Goal: Information Seeking & Learning: Learn about a topic

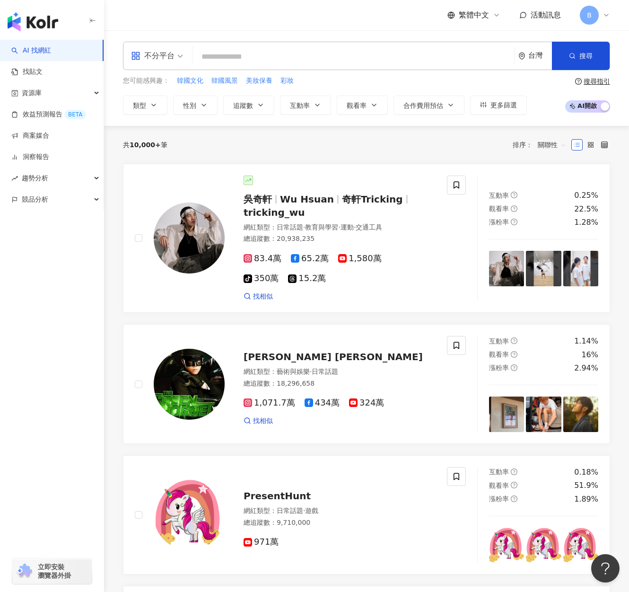
click at [266, 151] on div "共 10,000+ 筆 排序： 關聯性" at bounding box center [366, 144] width 487 height 15
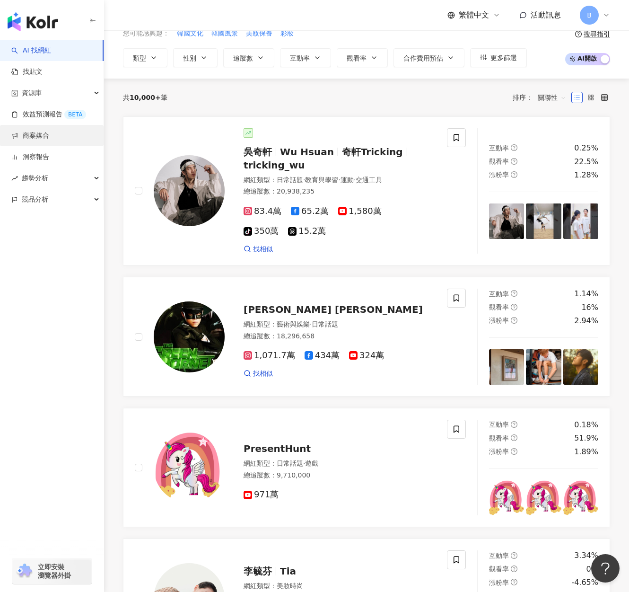
click at [49, 136] on link "商案媒合" at bounding box center [30, 135] width 38 height 9
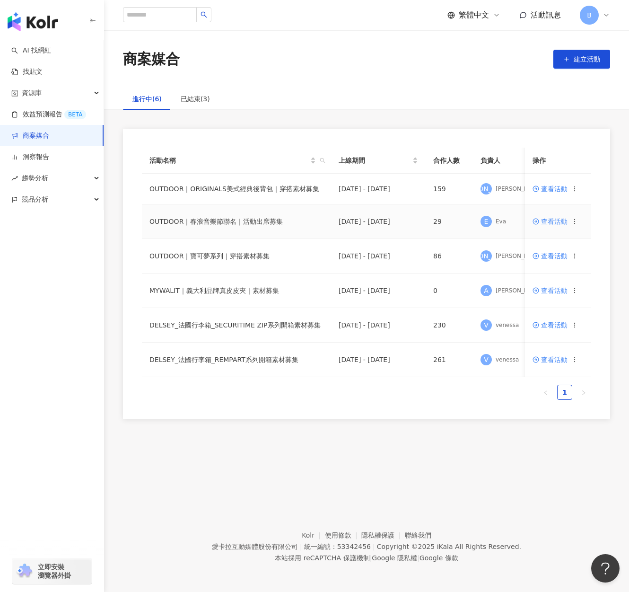
click at [561, 223] on span "查看活動" at bounding box center [549, 221] width 35 height 7
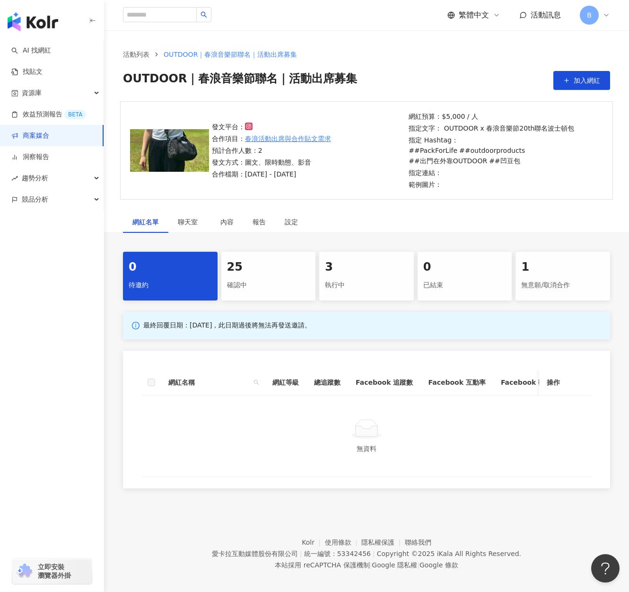
click at [260, 262] on div "25" at bounding box center [268, 267] width 83 height 16
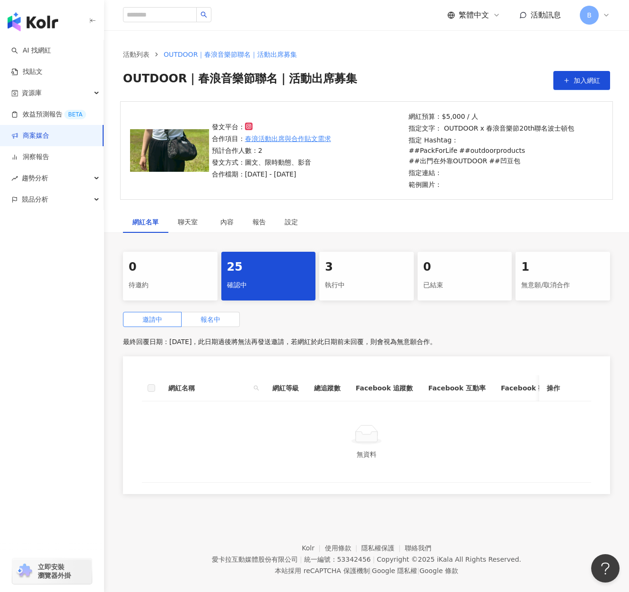
click at [217, 315] on span "報名中" at bounding box center [211, 319] width 20 height 8
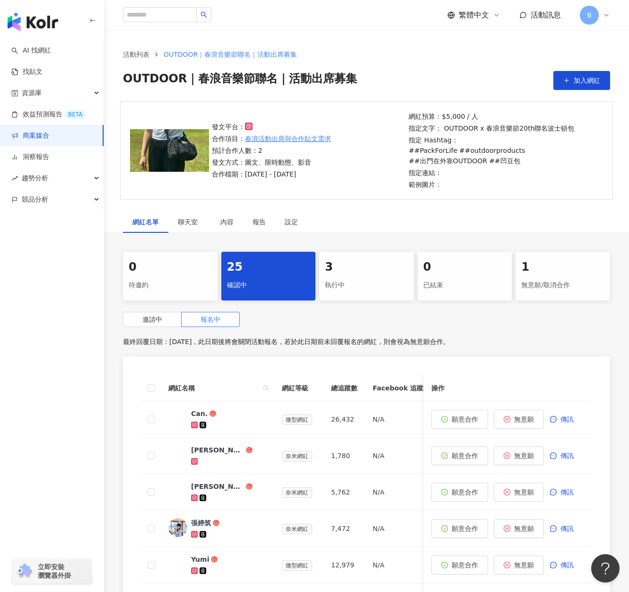
scroll to position [47, 0]
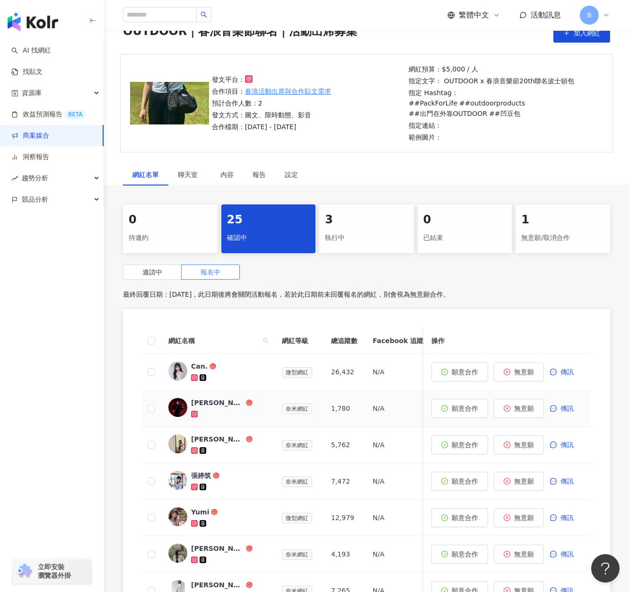
click at [216, 402] on div "Jimmy｜彥傑" at bounding box center [217, 402] width 53 height 9
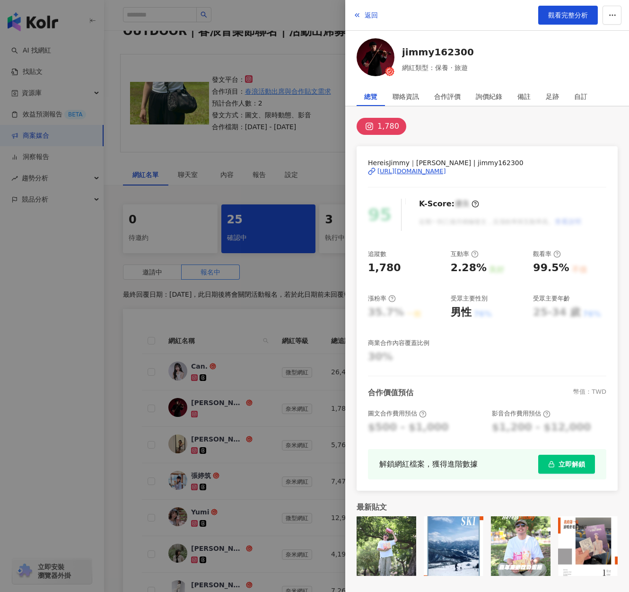
click at [213, 368] on div at bounding box center [314, 296] width 629 height 592
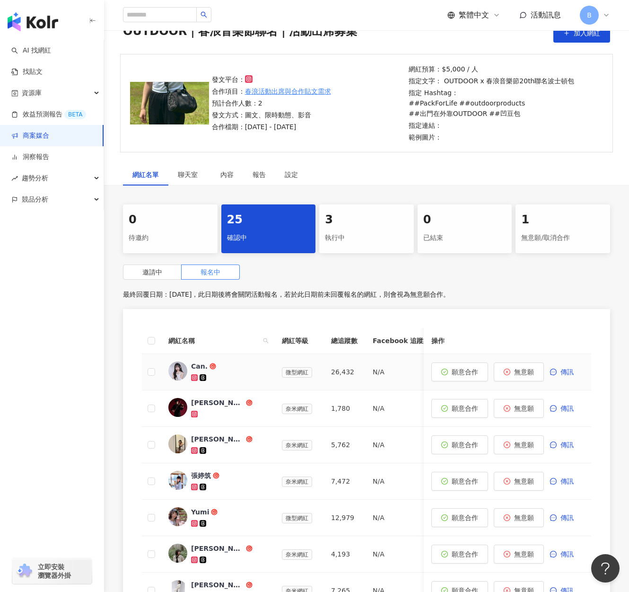
click at [238, 366] on span "Can." at bounding box center [221, 365] width 61 height 9
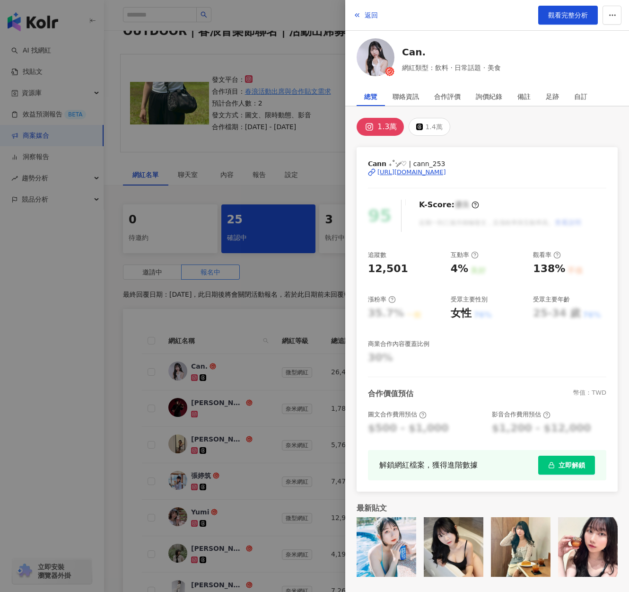
click at [414, 172] on div "[URL][DOMAIN_NAME]" at bounding box center [411, 172] width 69 height 9
click at [421, 47] on link "Can." at bounding box center [451, 51] width 99 height 13
click at [263, 318] on div at bounding box center [314, 296] width 629 height 592
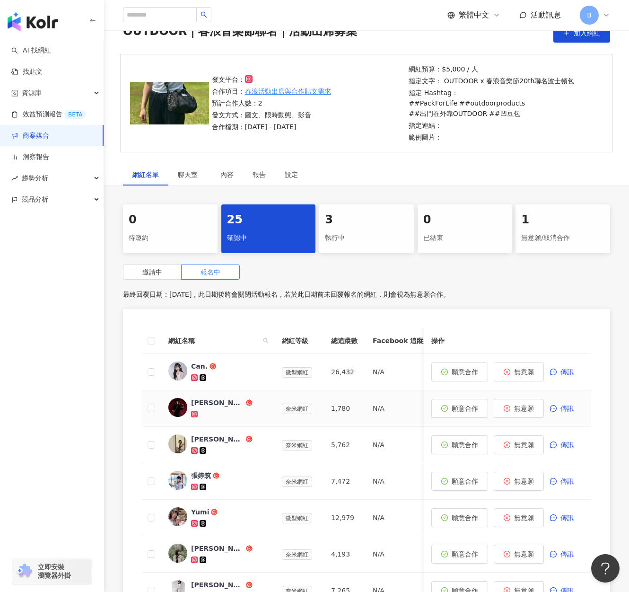
click at [214, 400] on div "Jimmy｜彥傑" at bounding box center [217, 402] width 53 height 9
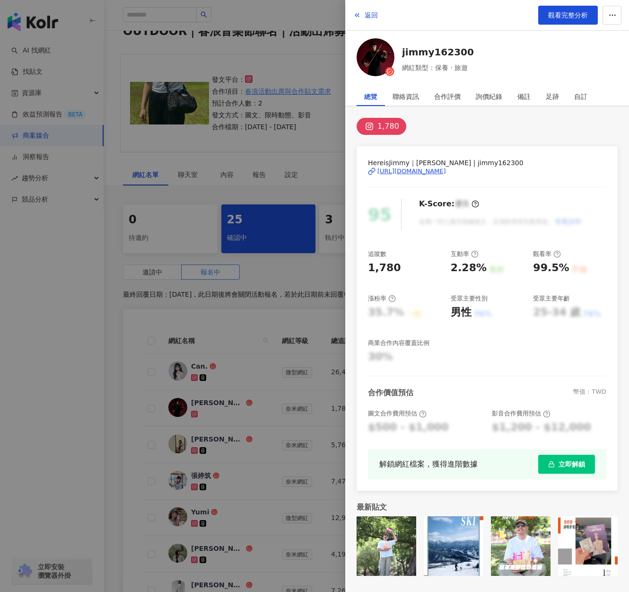
click at [285, 320] on div at bounding box center [314, 296] width 629 height 592
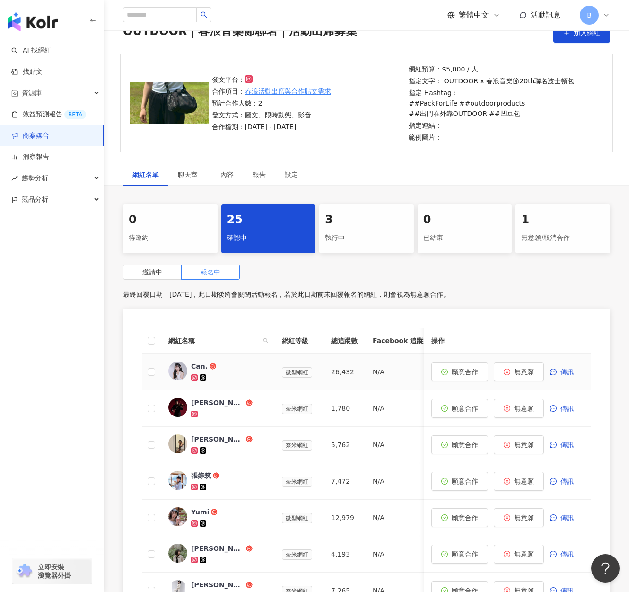
drag, startPoint x: 259, startPoint y: 392, endPoint x: 246, endPoint y: 402, distance: 16.3
click at [256, 398] on td "Jimmy｜彥傑" at bounding box center [217, 408] width 113 height 36
click at [246, 402] on icon at bounding box center [249, 402] width 7 height 7
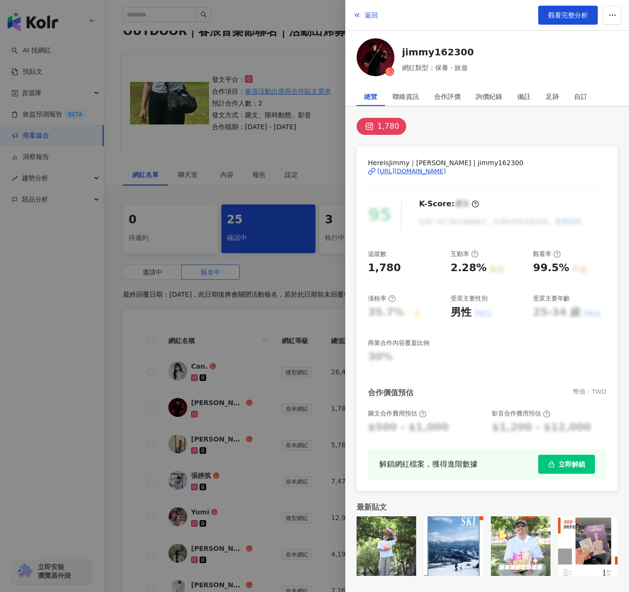
scroll to position [95, 0]
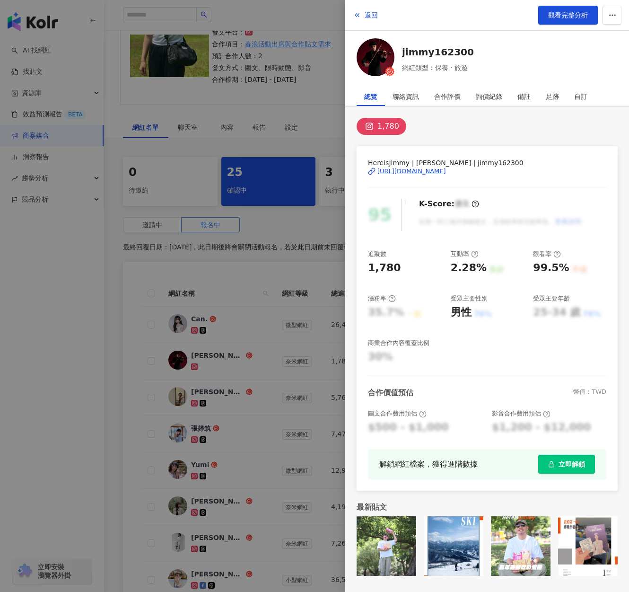
click at [202, 324] on div at bounding box center [314, 296] width 629 height 592
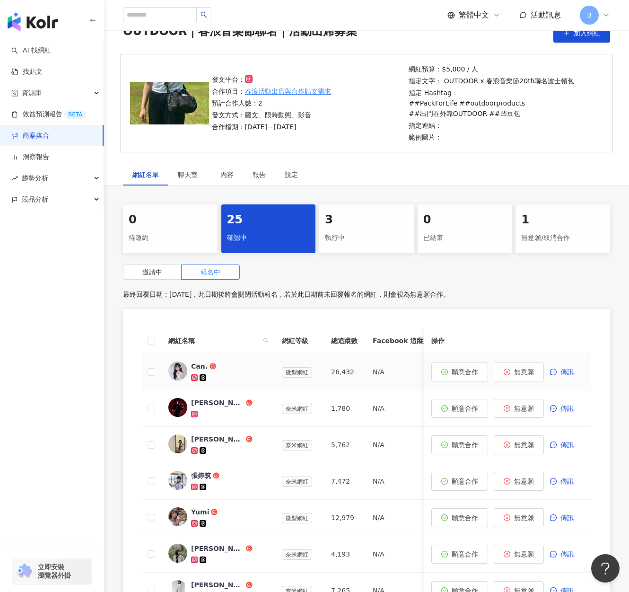
scroll to position [0, 0]
